Goal: Information Seeking & Learning: Learn about a topic

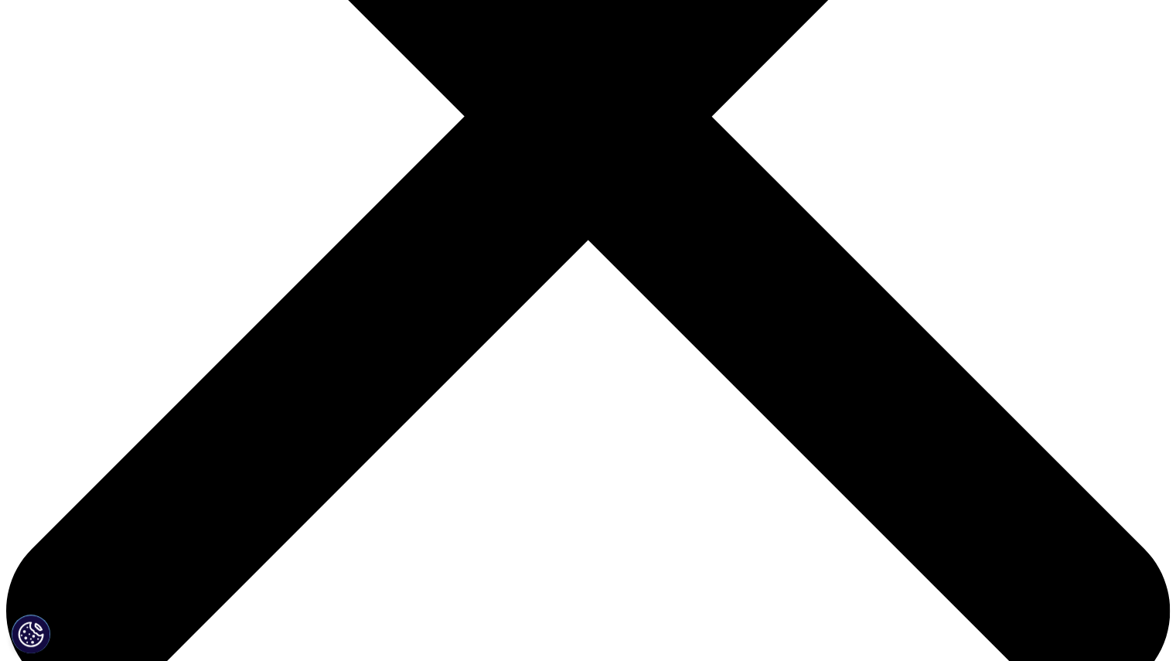
scroll to position [493, 0]
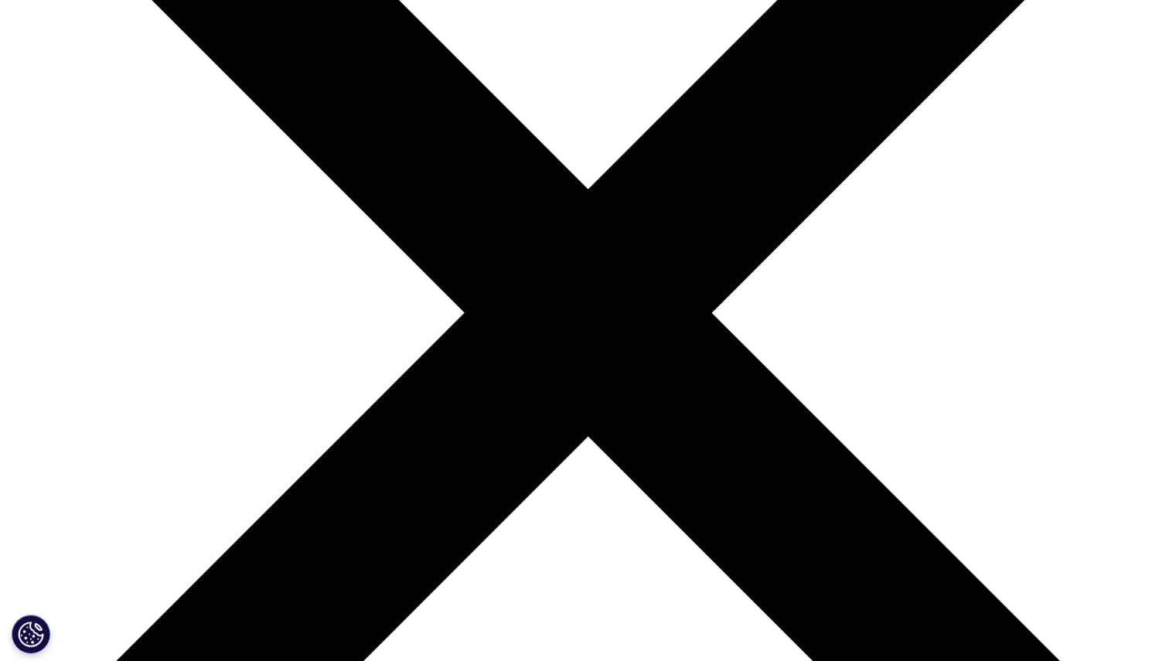
scroll to position [294, 0]
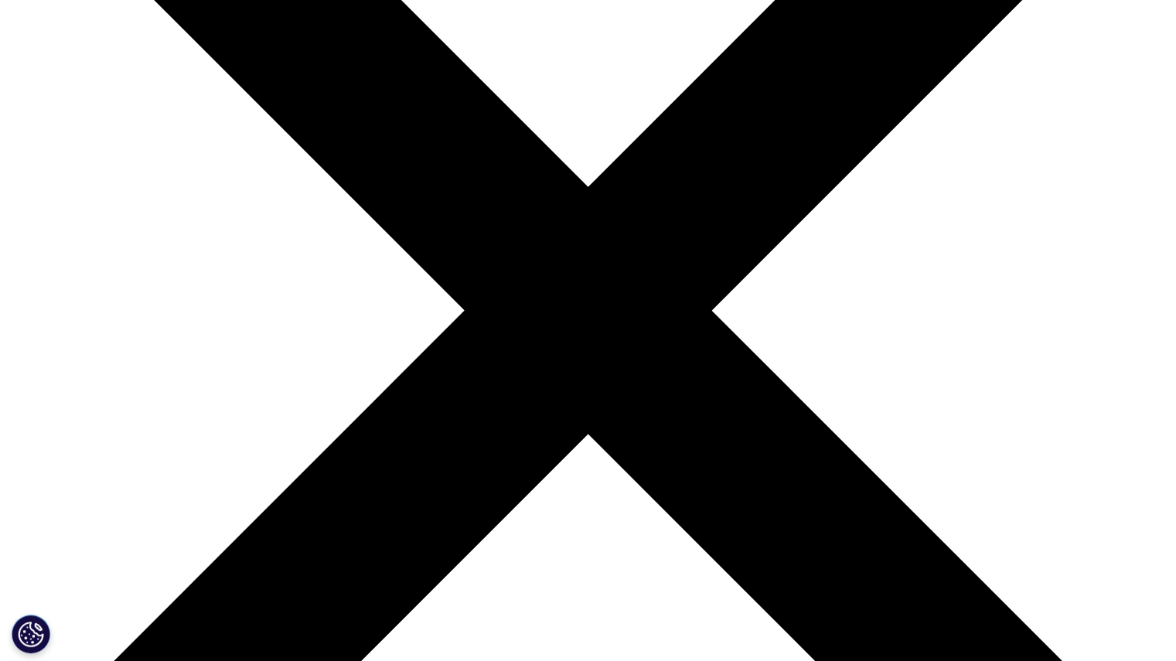
type input "acne products"
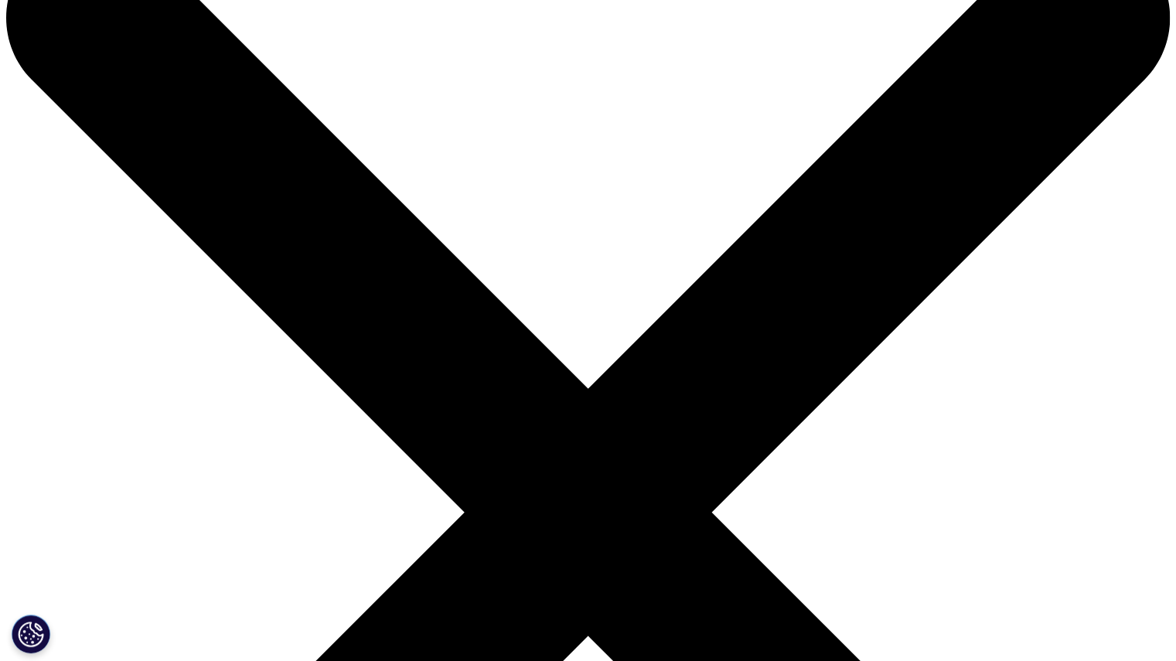
scroll to position [91, 0]
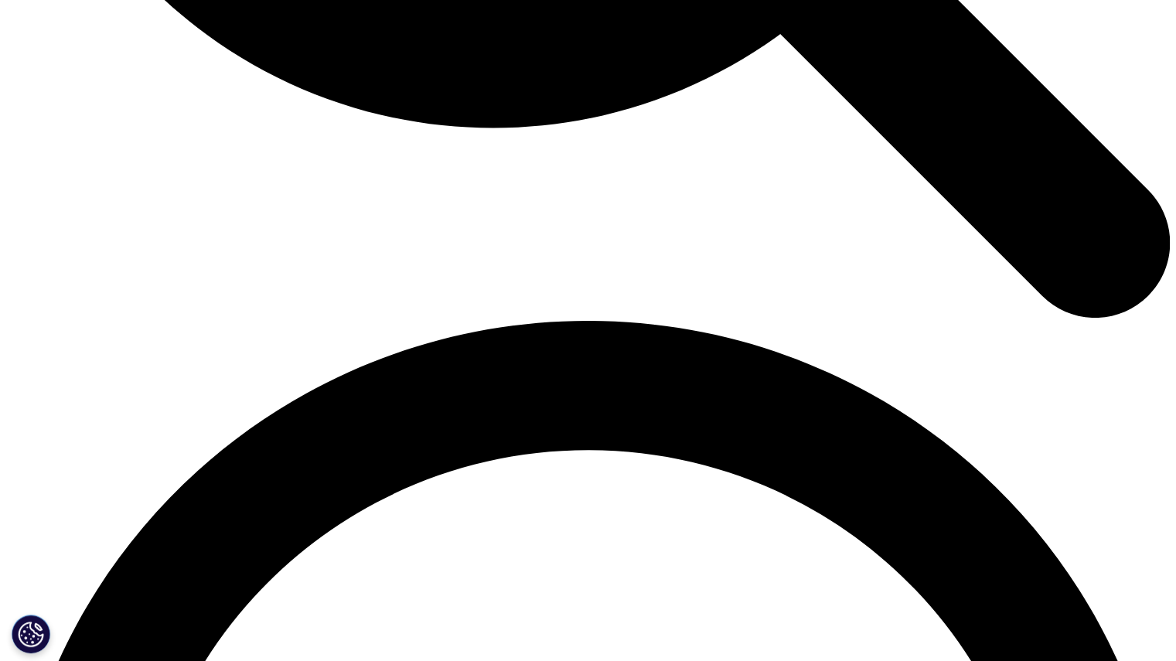
scroll to position [2036, 0]
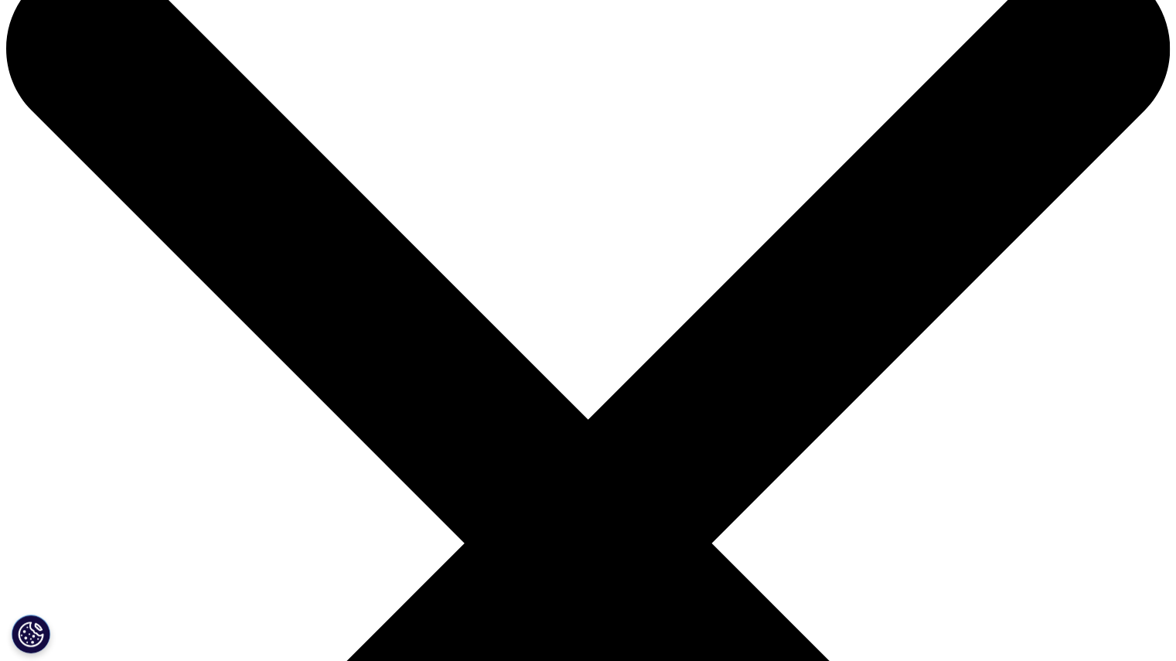
scroll to position [56, 0]
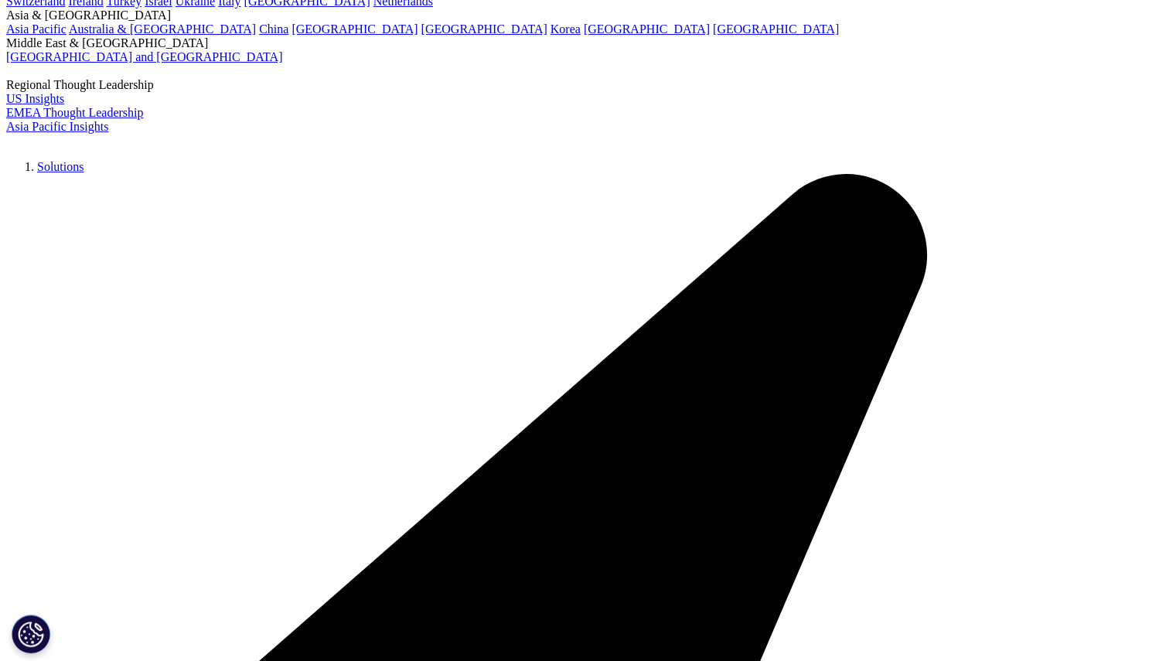
scroll to position [200, 0]
